Goal: Information Seeking & Learning: Learn about a topic

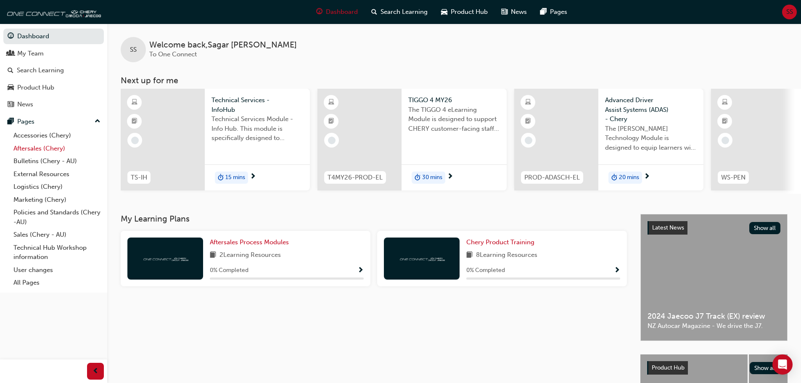
click at [61, 152] on link "Aftersales (Chery)" at bounding box center [57, 148] width 94 height 13
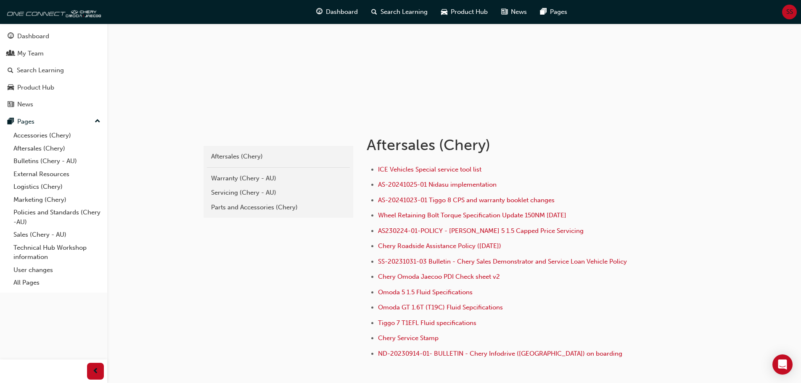
scroll to position [84, 0]
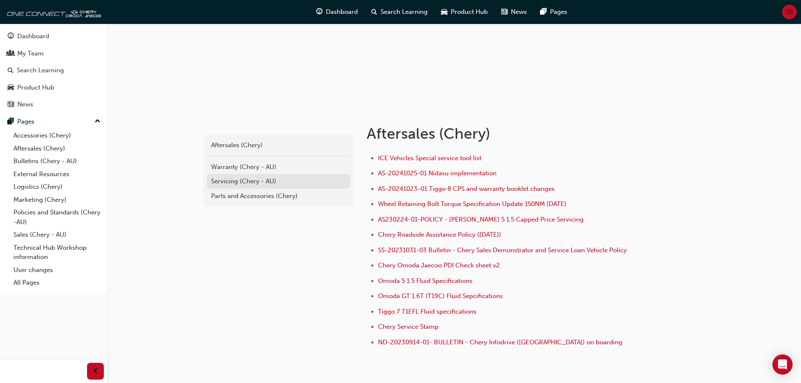
click at [236, 184] on div "Servicing (Chery - AU)" at bounding box center [278, 182] width 135 height 10
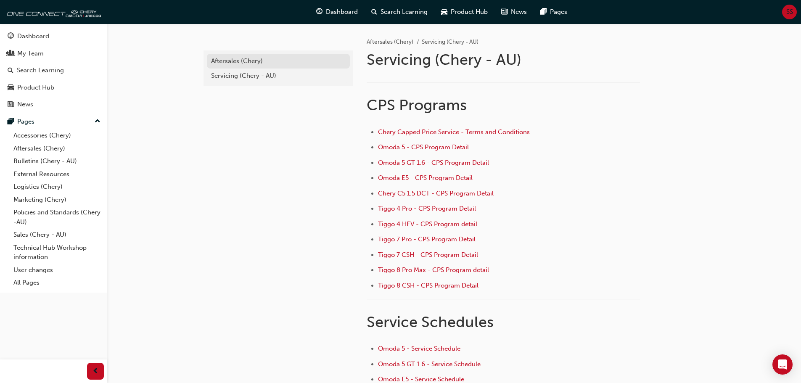
click at [222, 64] on div "Aftersales (Chery)" at bounding box center [278, 61] width 135 height 10
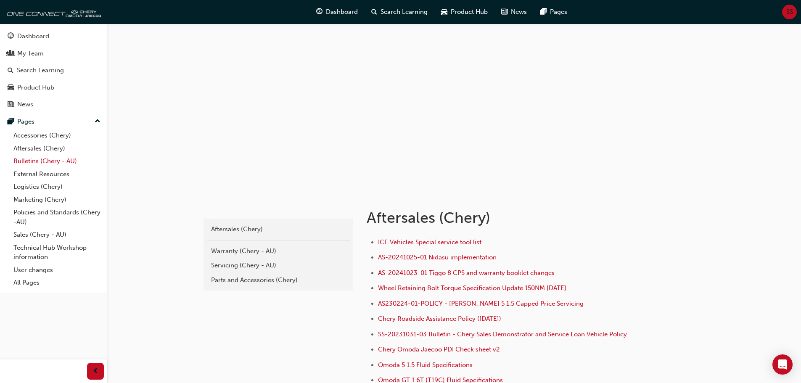
click at [40, 158] on link "Bulletins (Chery - AU)" at bounding box center [57, 161] width 94 height 13
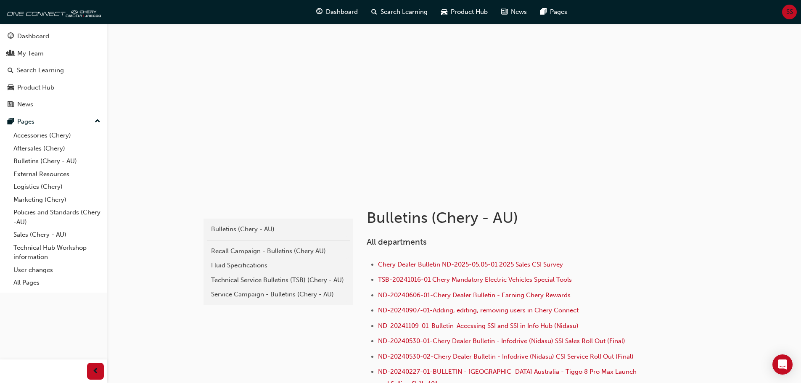
click at [223, 300] on link "Service Campaign - Bulletins (Chery - AU)" at bounding box center [278, 294] width 143 height 15
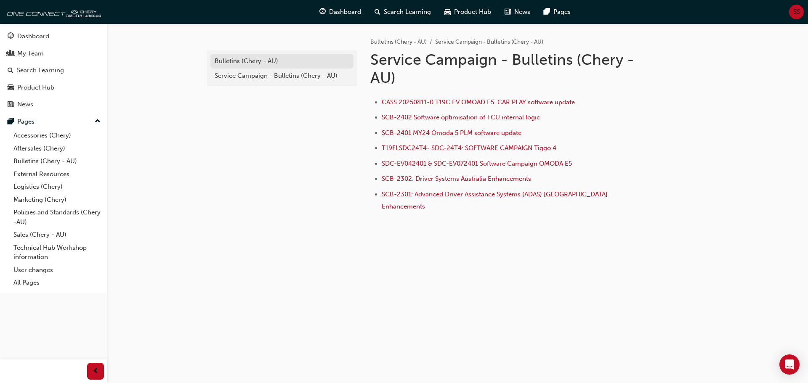
click at [246, 64] on div "Bulletins (Chery - AU)" at bounding box center [282, 61] width 135 height 10
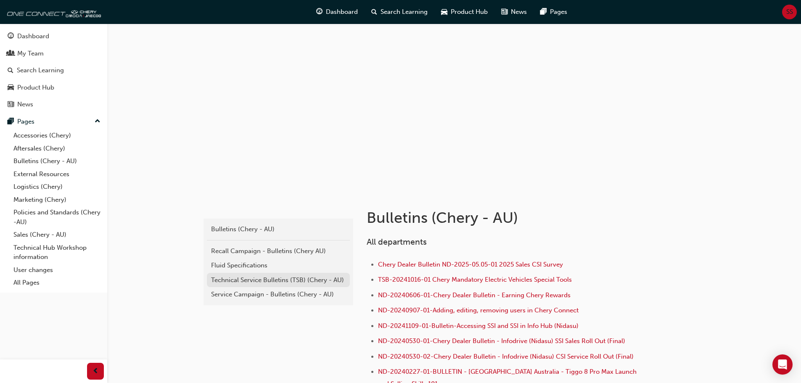
click at [227, 281] on div "Technical Service Bulletins (TSB) (Chery - AU)" at bounding box center [278, 281] width 135 height 10
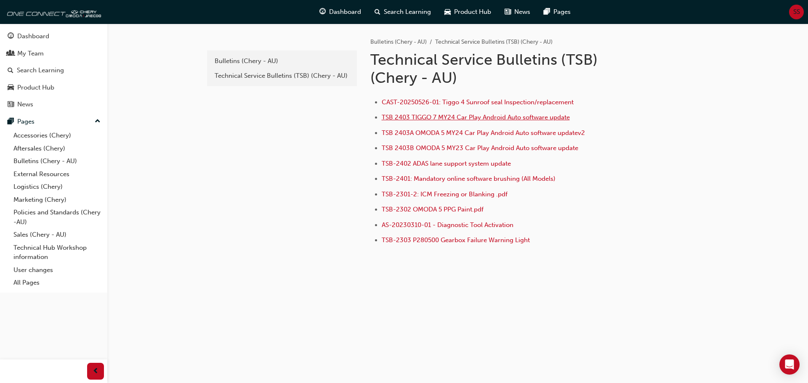
click at [475, 117] on span "TSB 2403 TIGGO 7 MY24 Car Play Android Auto software update" at bounding box center [476, 118] width 188 height 8
